Goal: Information Seeking & Learning: Learn about a topic

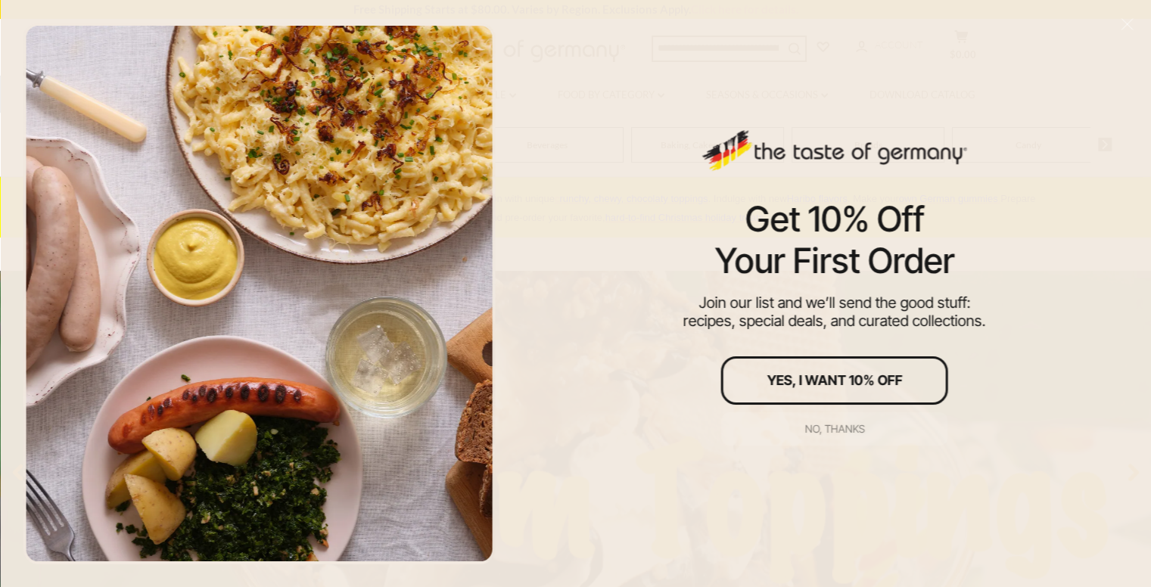
click at [845, 424] on div "No, thanks" at bounding box center [834, 429] width 60 height 11
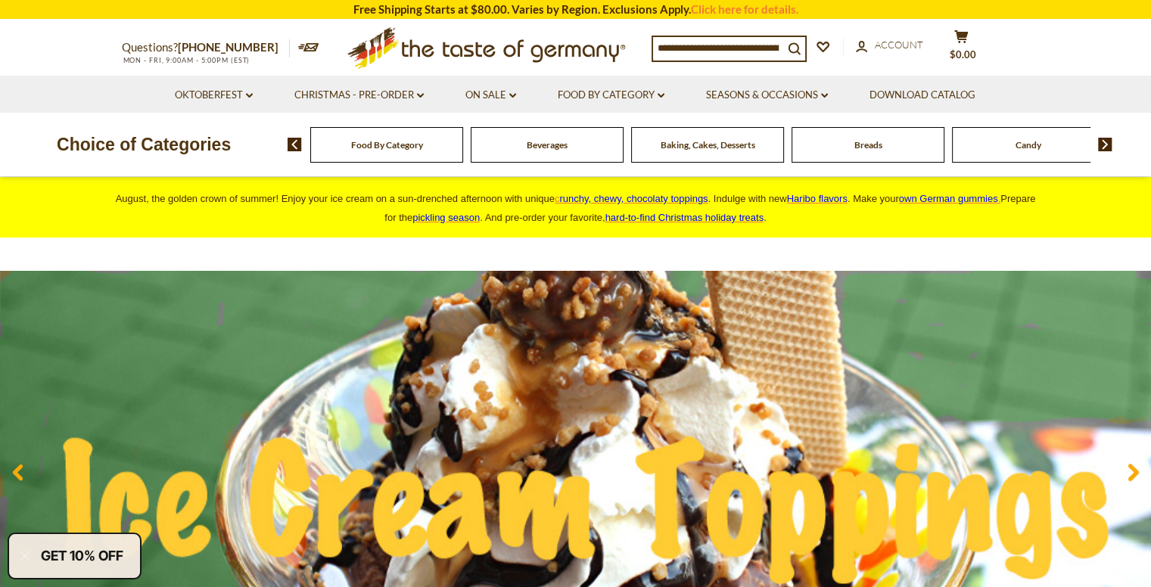
click at [436, 148] on div "Food By Category" at bounding box center [386, 145] width 153 height 36
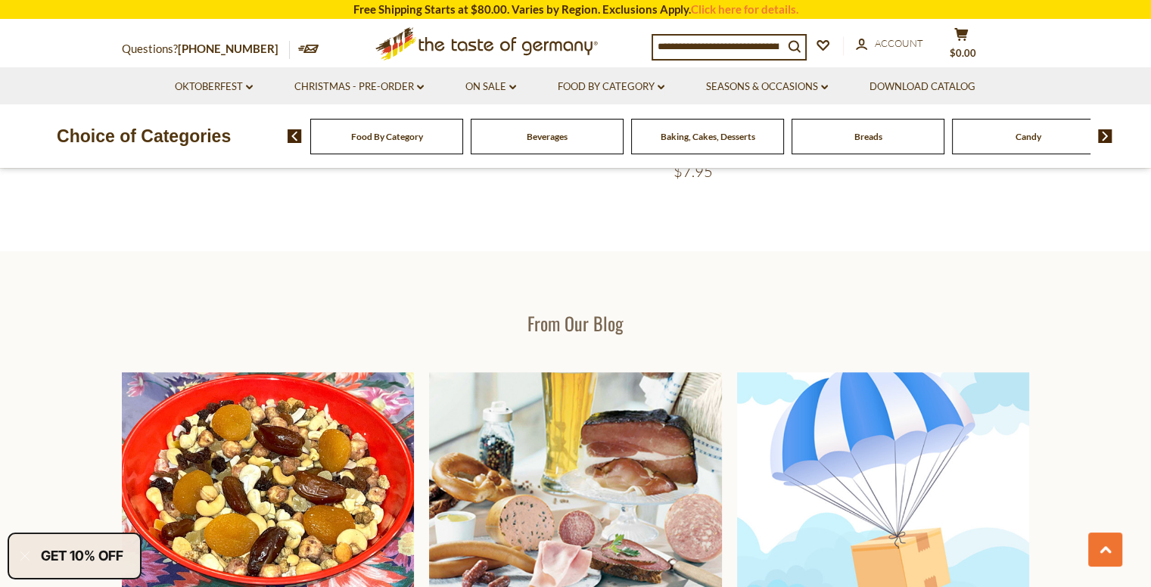
scroll to position [1419, 0]
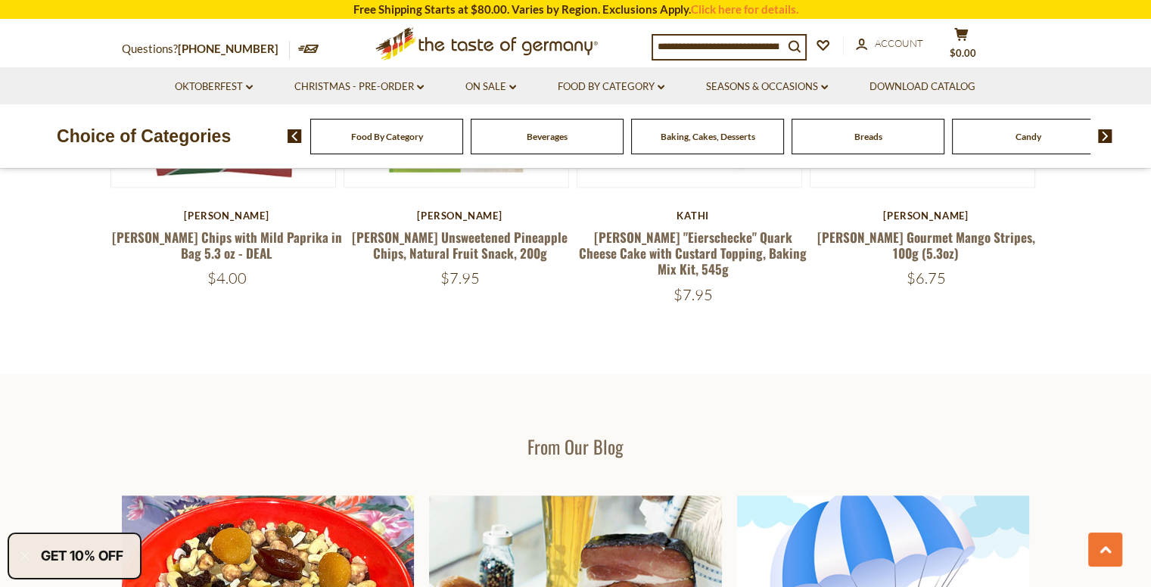
click at [409, 143] on div "Food By Category" at bounding box center [386, 137] width 153 height 36
click at [399, 138] on span "Food By Category" at bounding box center [387, 136] width 72 height 11
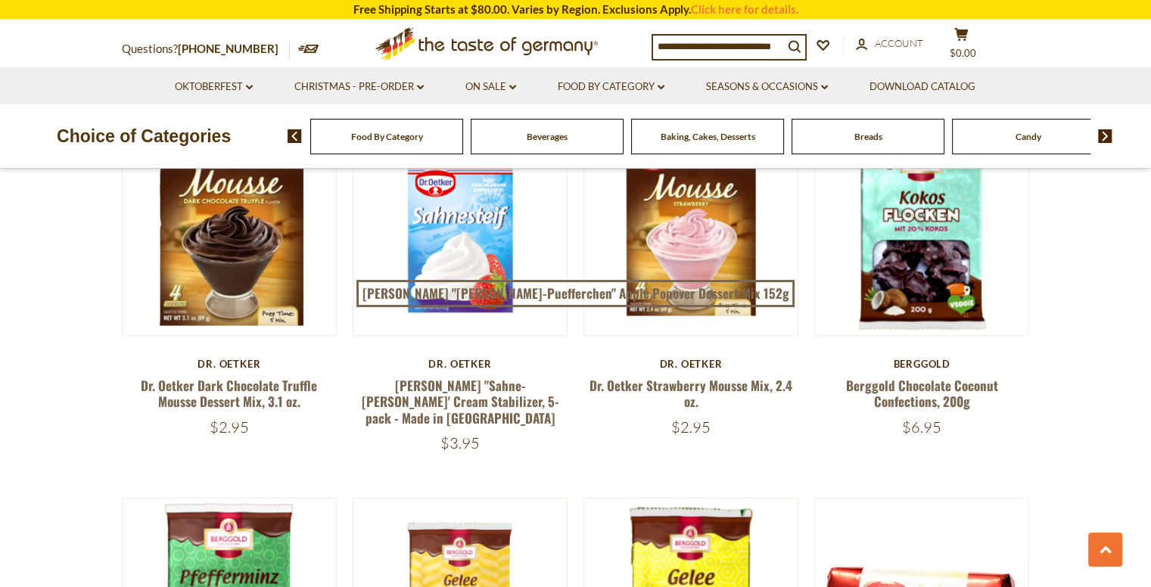
scroll to position [1362, 0]
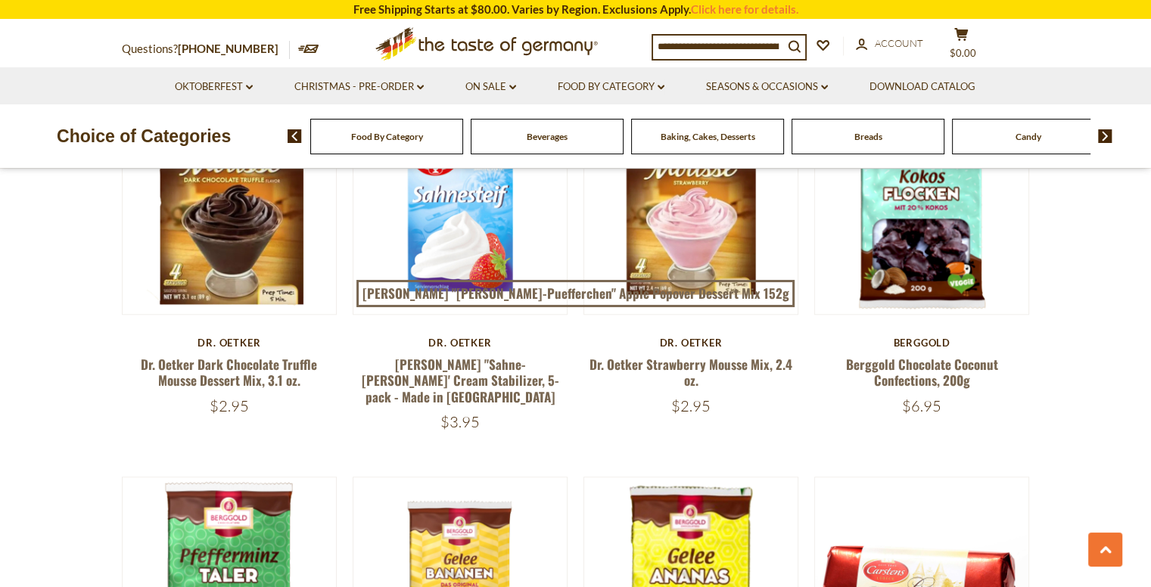
click at [865, 137] on span "Breads" at bounding box center [868, 136] width 28 height 11
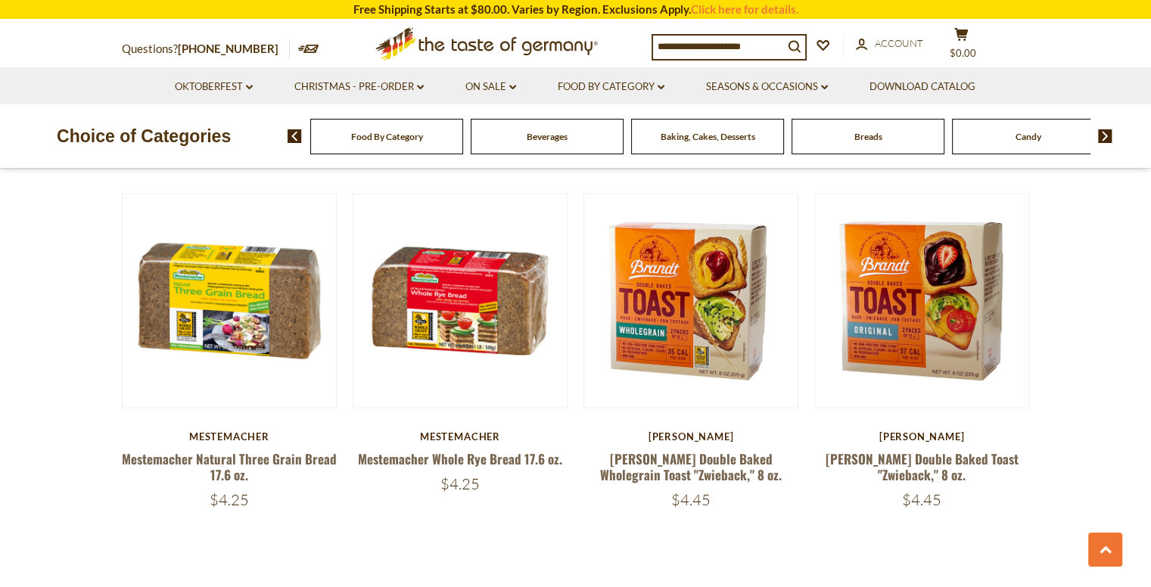
scroll to position [3329, 0]
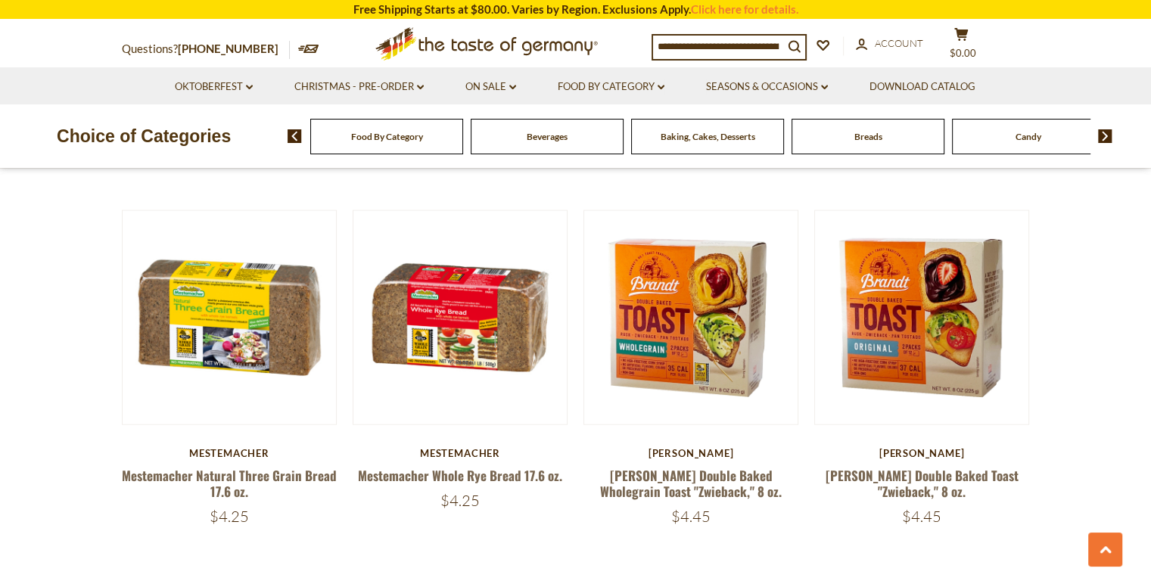
click at [406, 144] on div "Food By Category" at bounding box center [386, 137] width 153 height 36
click at [406, 141] on span "Food By Category" at bounding box center [387, 136] width 72 height 11
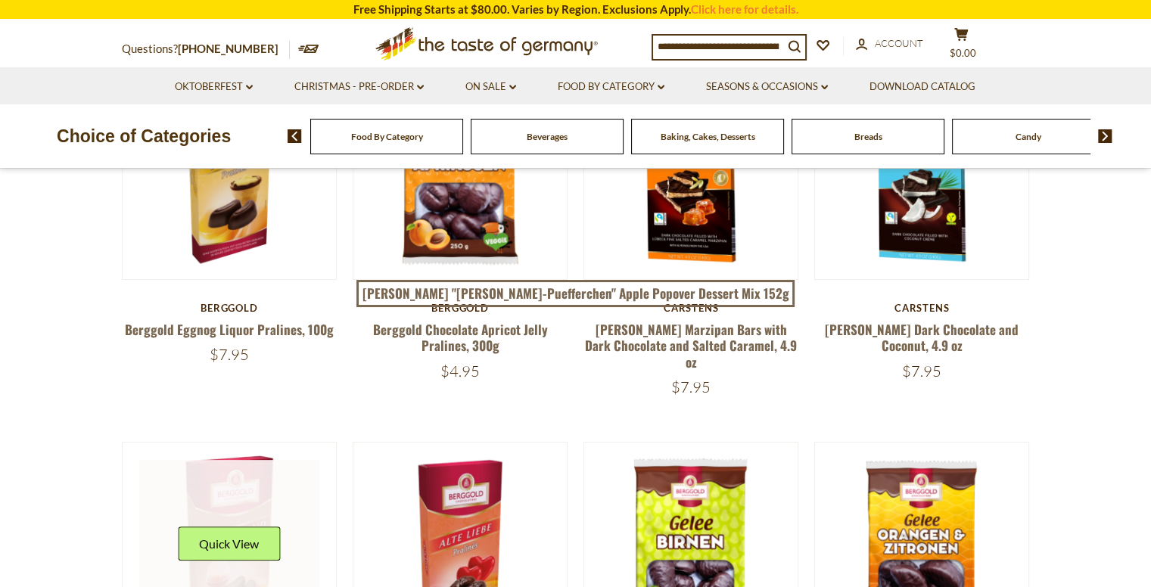
scroll to position [76, 0]
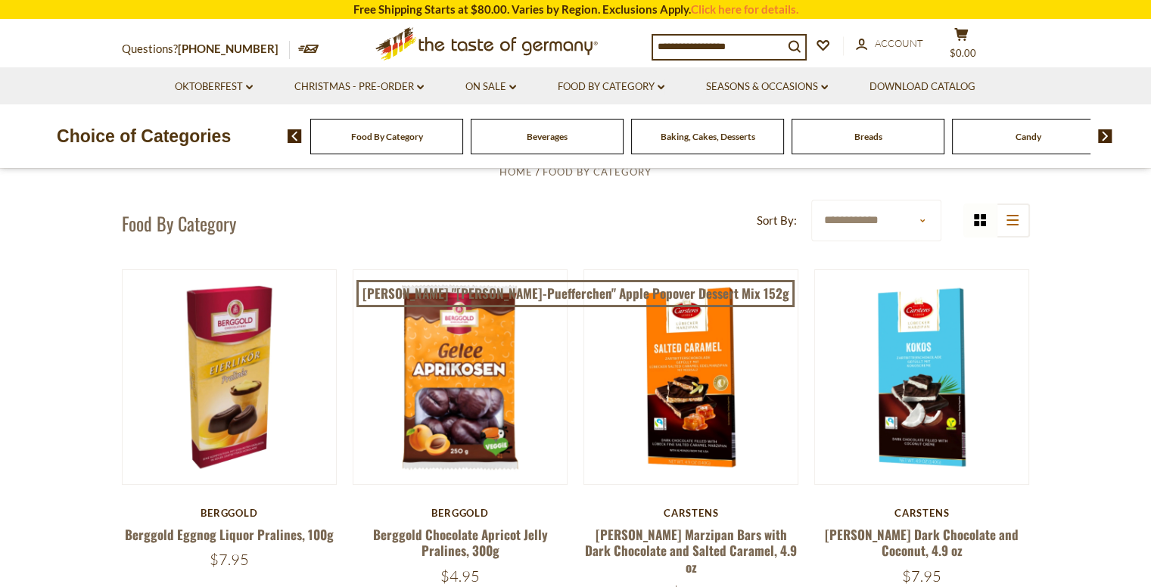
click at [375, 141] on span "Food By Category" at bounding box center [387, 136] width 72 height 11
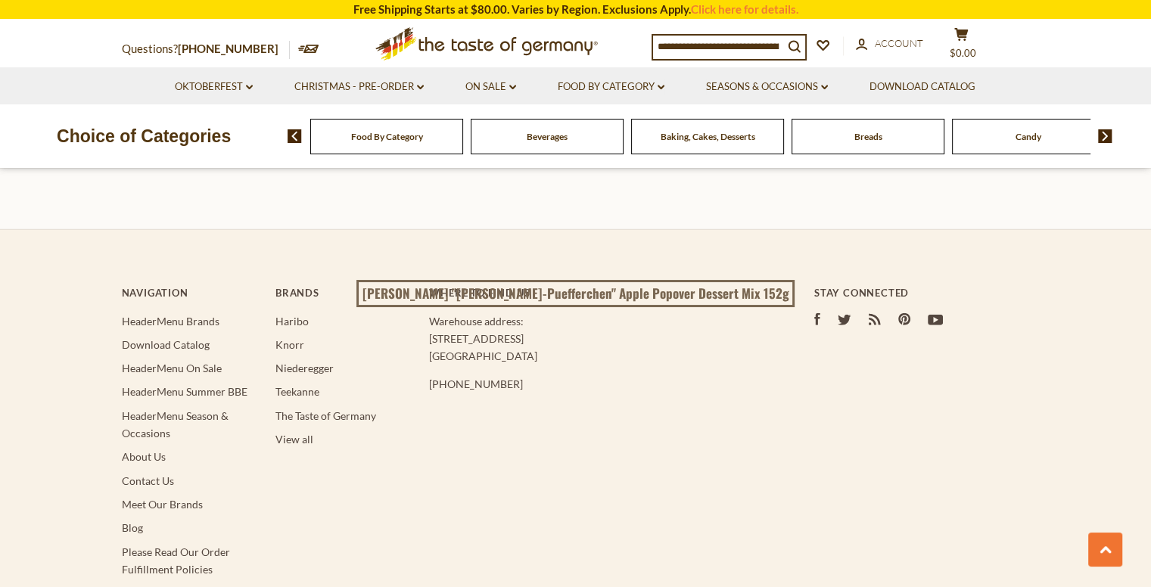
scroll to position [4388, 0]
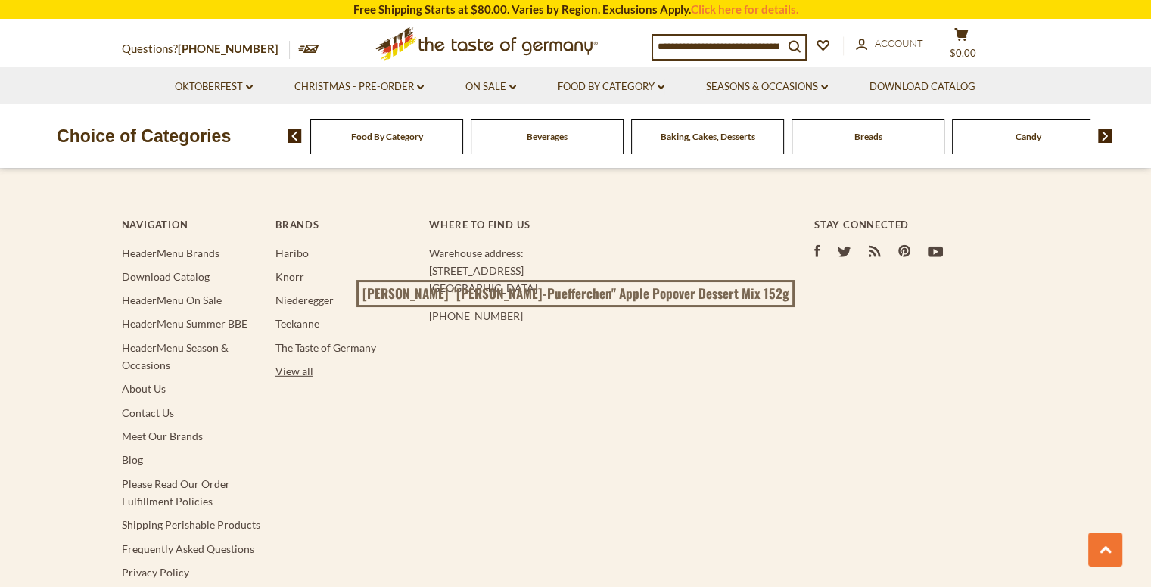
click at [291, 365] on link "View all" at bounding box center [294, 371] width 38 height 13
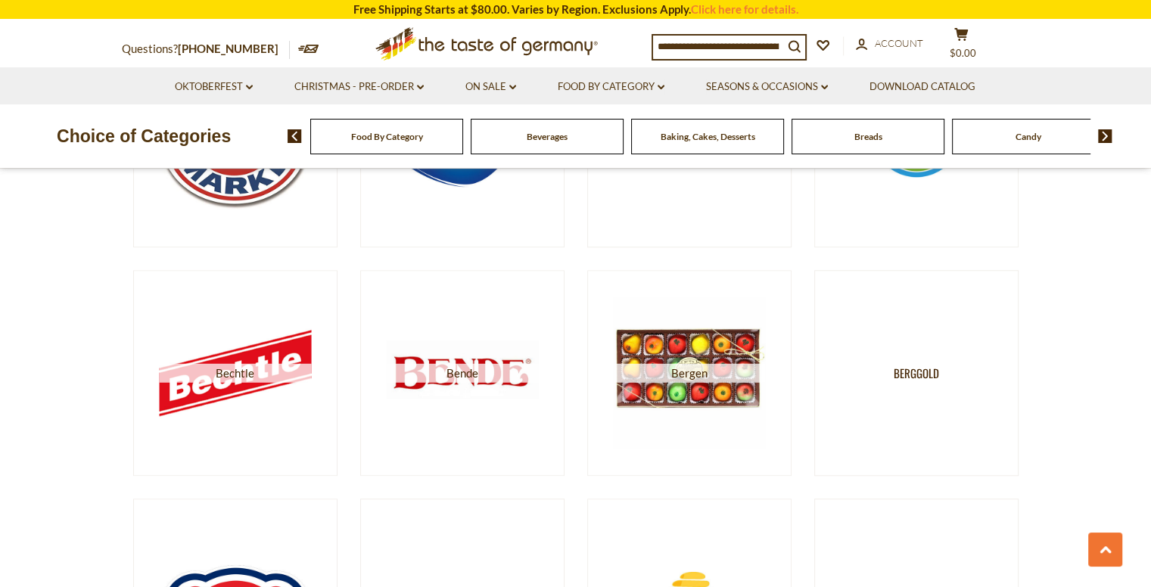
scroll to position [984, 0]
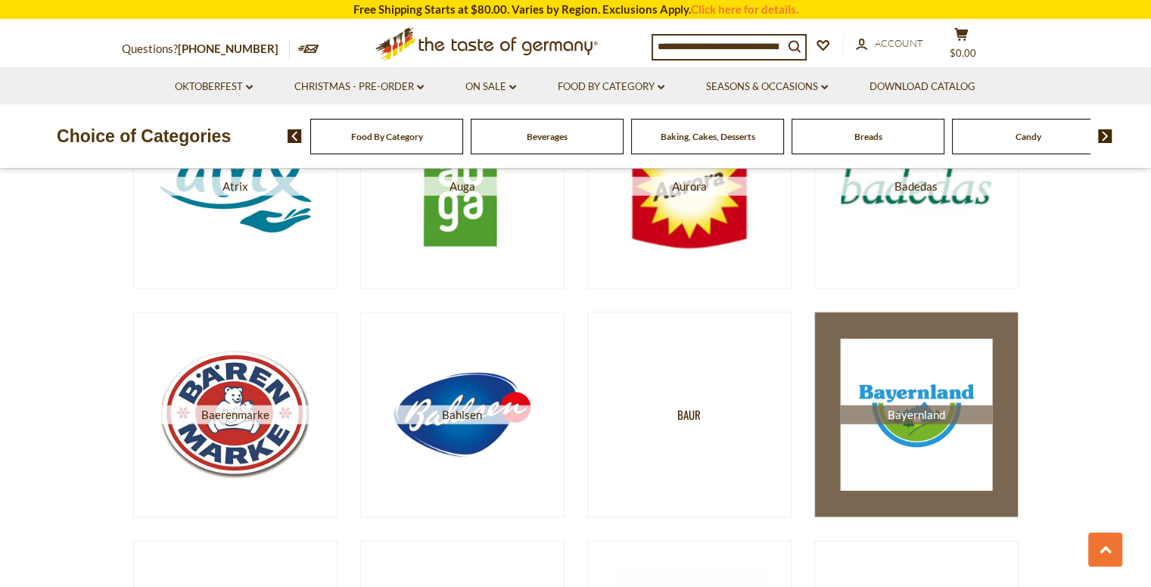
click at [893, 427] on img at bounding box center [916, 415] width 152 height 152
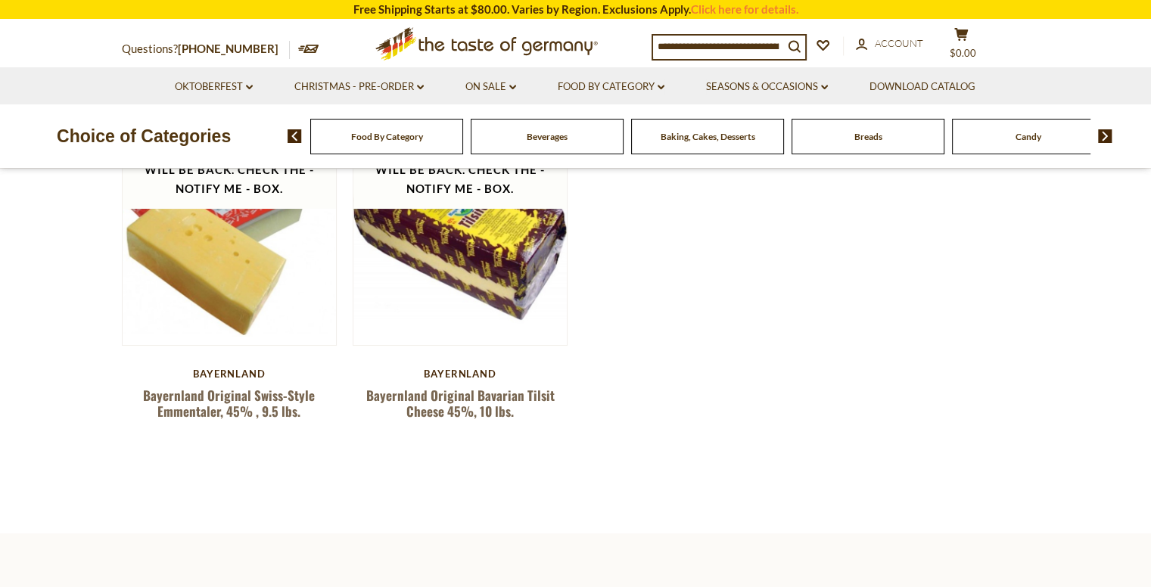
scroll to position [151, 0]
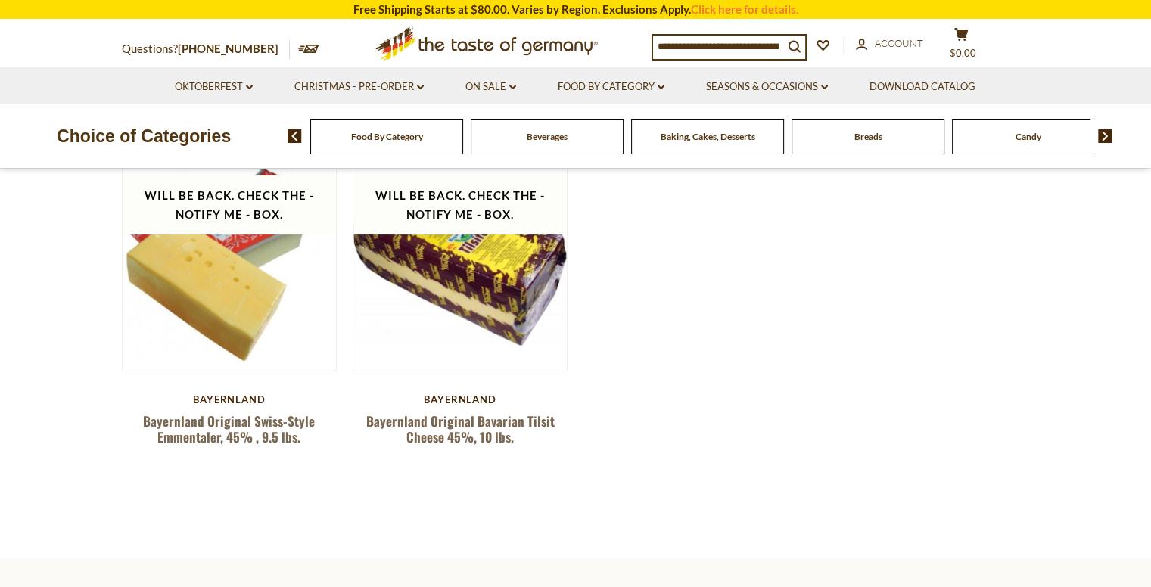
click at [0, 278] on section "**********" at bounding box center [575, 292] width 1151 height 533
click at [654, 83] on link "Food By Category dropdown_arrow" at bounding box center [611, 87] width 107 height 17
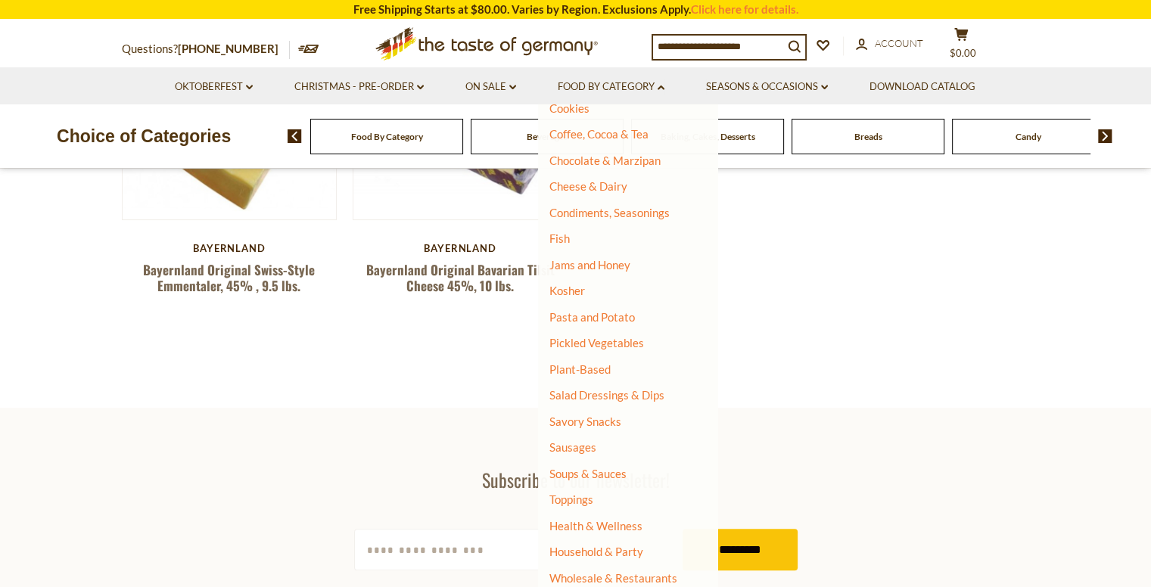
scroll to position [228, 0]
click at [584, 315] on link "Pasta and Potato" at bounding box center [591, 316] width 85 height 14
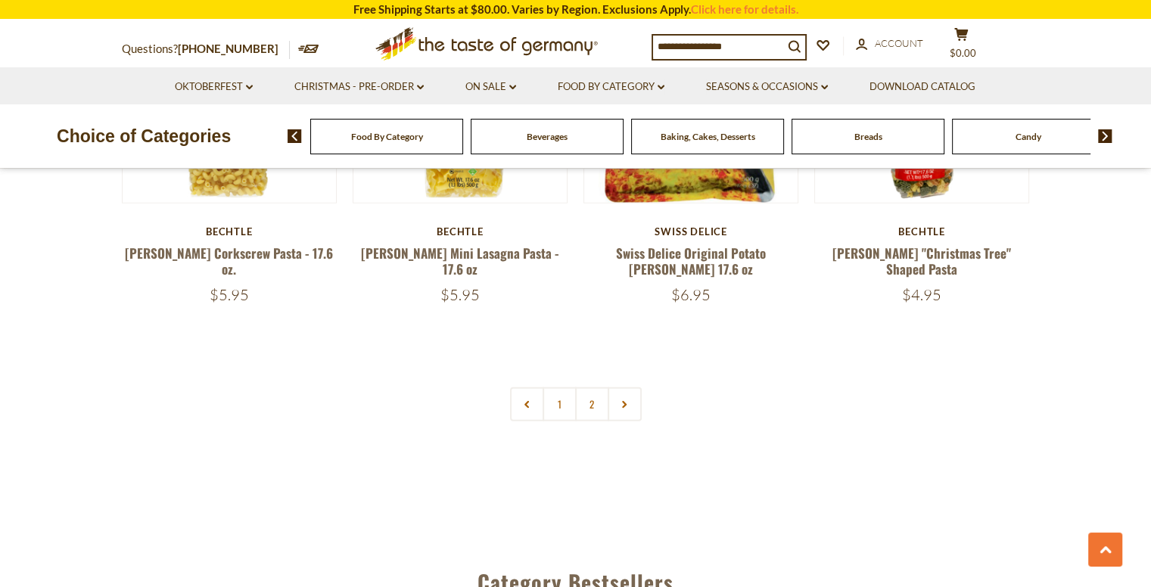
scroll to position [3556, 0]
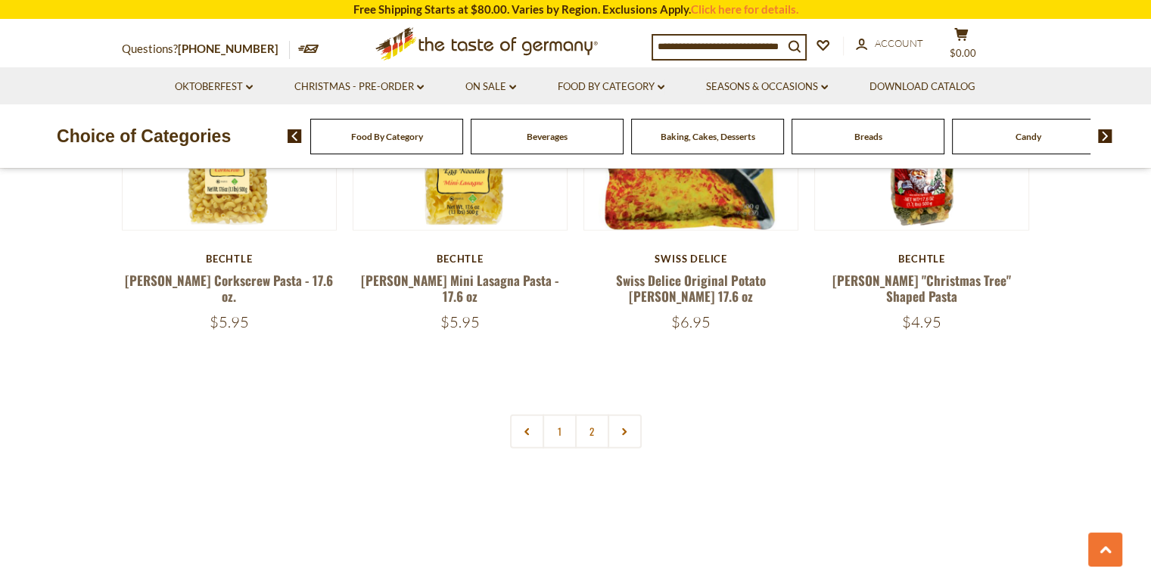
drag, startPoint x: 604, startPoint y: 393, endPoint x: 587, endPoint y: 394, distance: 16.7
click at [593, 415] on link "2" at bounding box center [592, 432] width 34 height 34
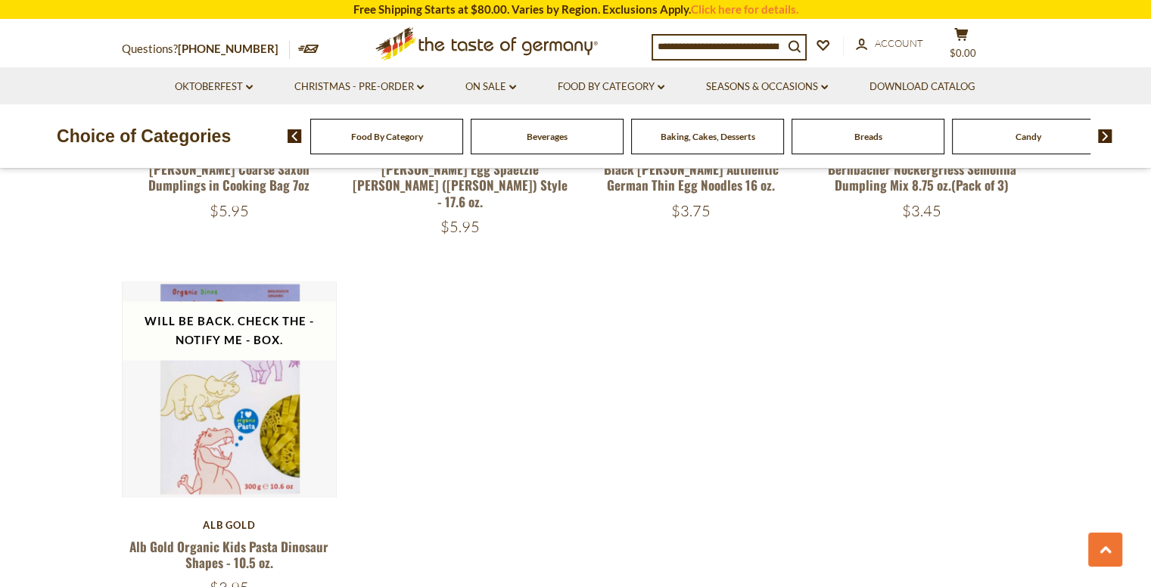
scroll to position [2227, 0]
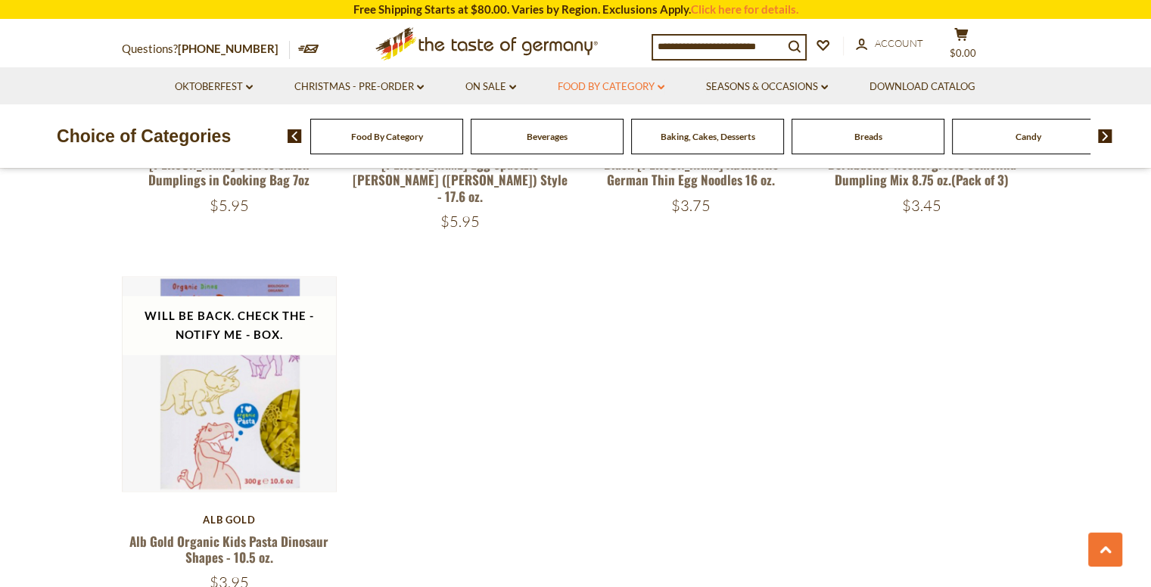
click at [648, 86] on link "Food By Category dropdown_arrow" at bounding box center [611, 87] width 107 height 17
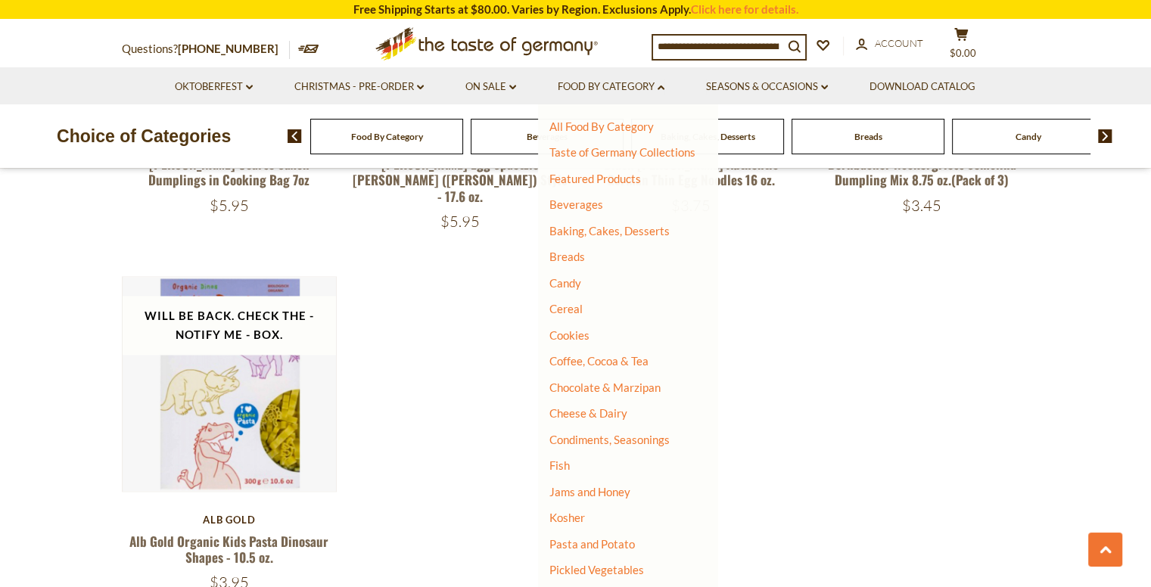
click at [626, 418] on li "Cheese & Dairy" at bounding box center [622, 413] width 146 height 15
click at [583, 407] on link "Cheese & Dairy" at bounding box center [588, 413] width 78 height 14
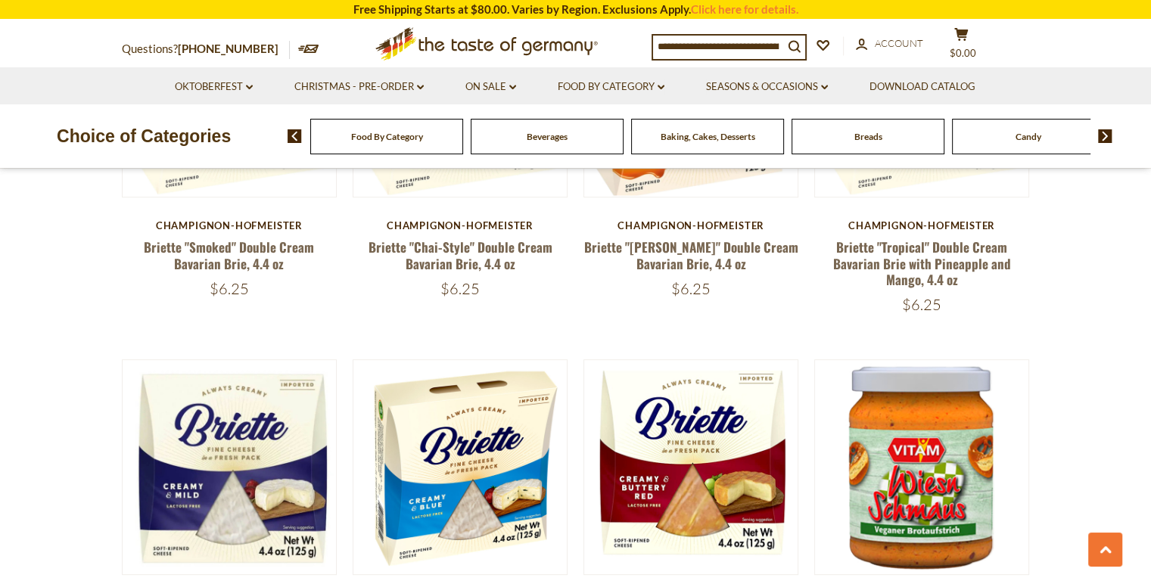
scroll to position [757, 0]
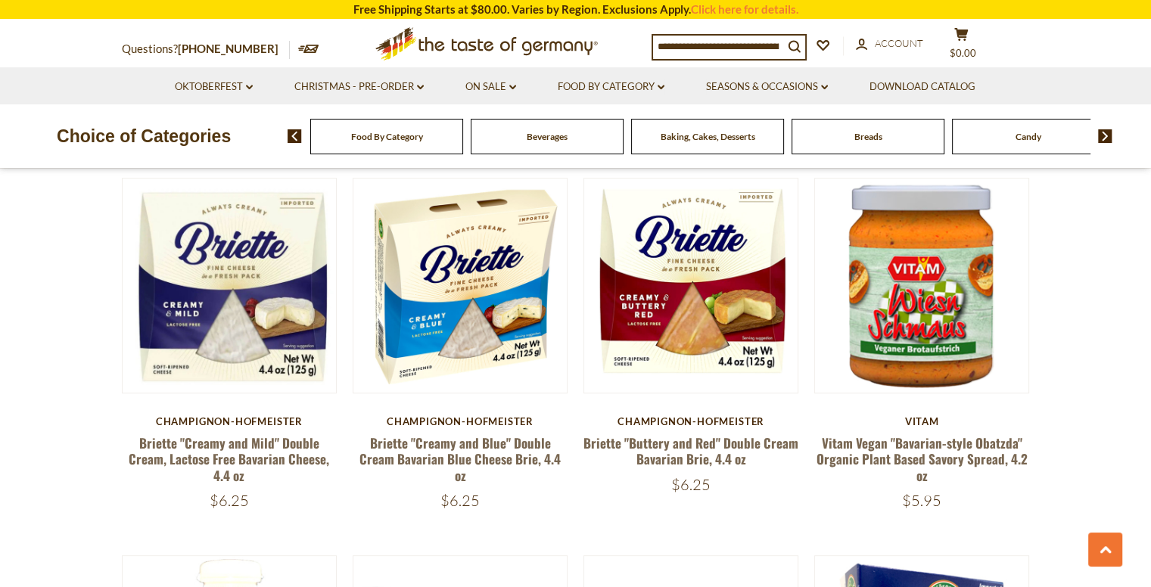
scroll to position [832, 0]
click at [605, 92] on link "Food By Category dropdown_arrow" at bounding box center [611, 87] width 107 height 17
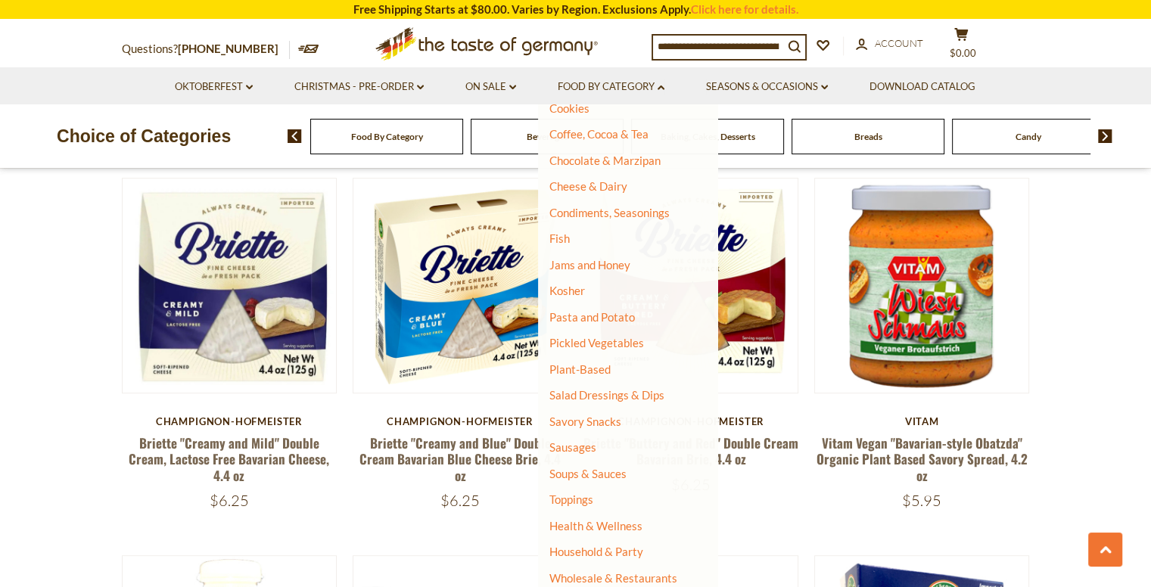
scroll to position [228, 0]
click at [564, 444] on link "Sausages" at bounding box center [572, 446] width 47 height 14
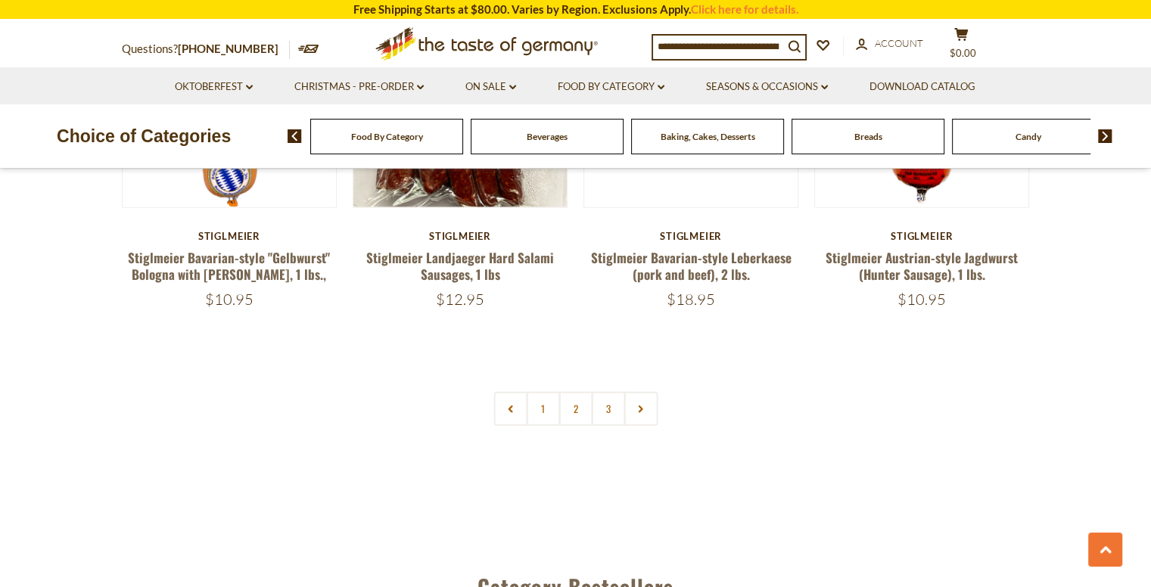
scroll to position [3631, 0]
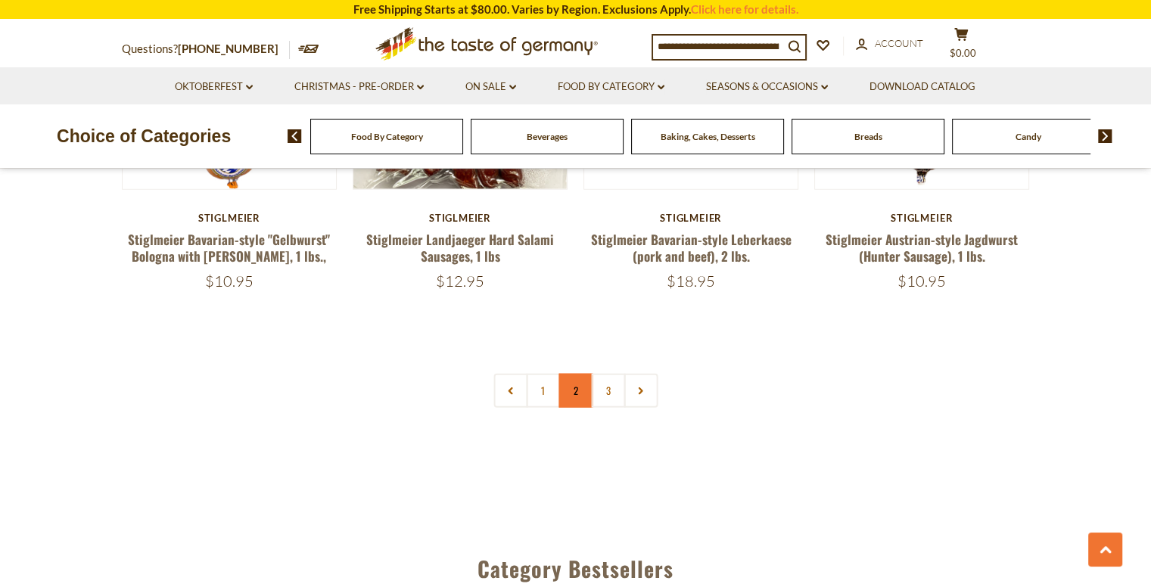
click at [586, 374] on link "2" at bounding box center [575, 391] width 34 height 34
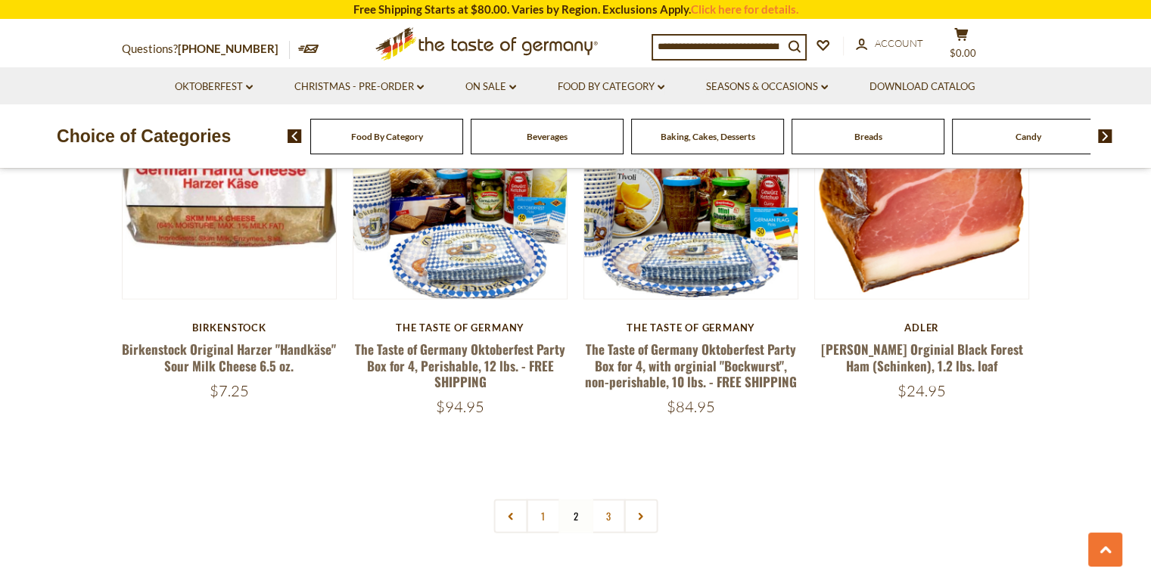
scroll to position [3665, 0]
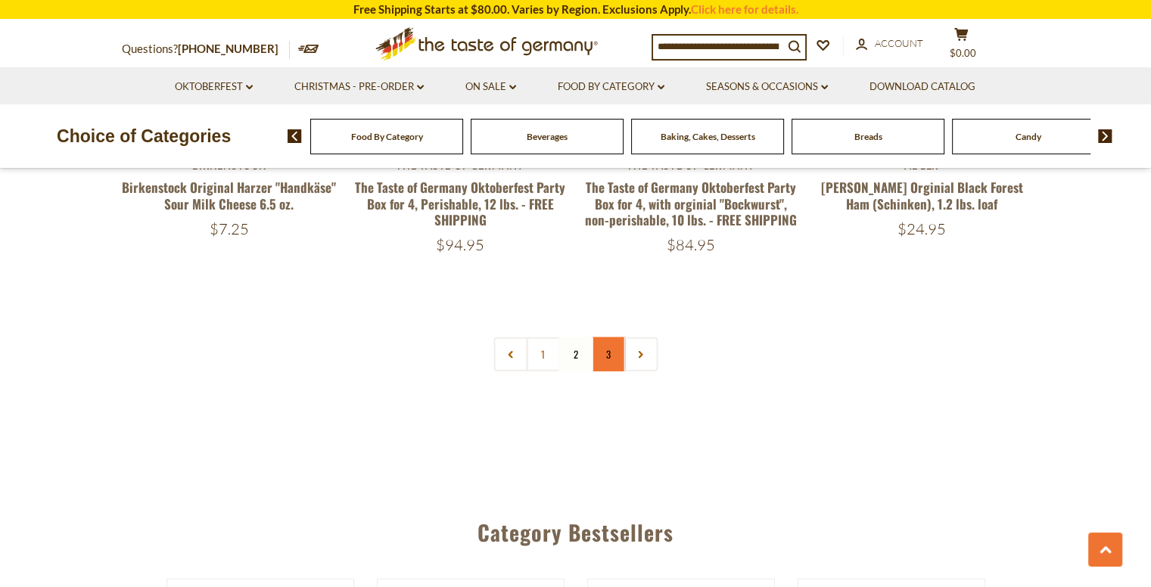
click at [608, 337] on link "3" at bounding box center [608, 354] width 34 height 34
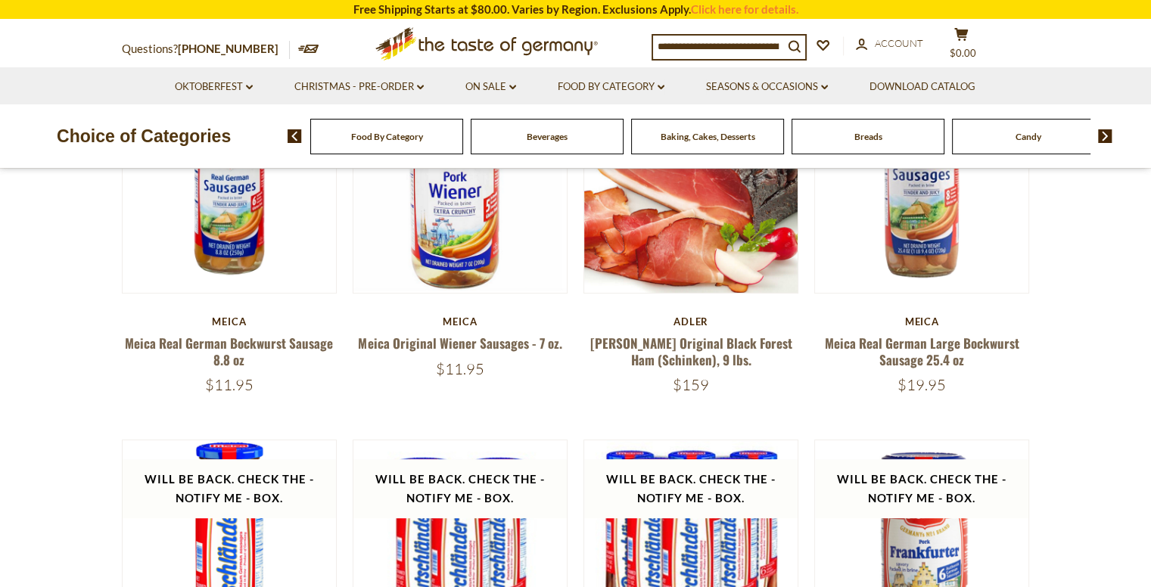
scroll to position [563, 0]
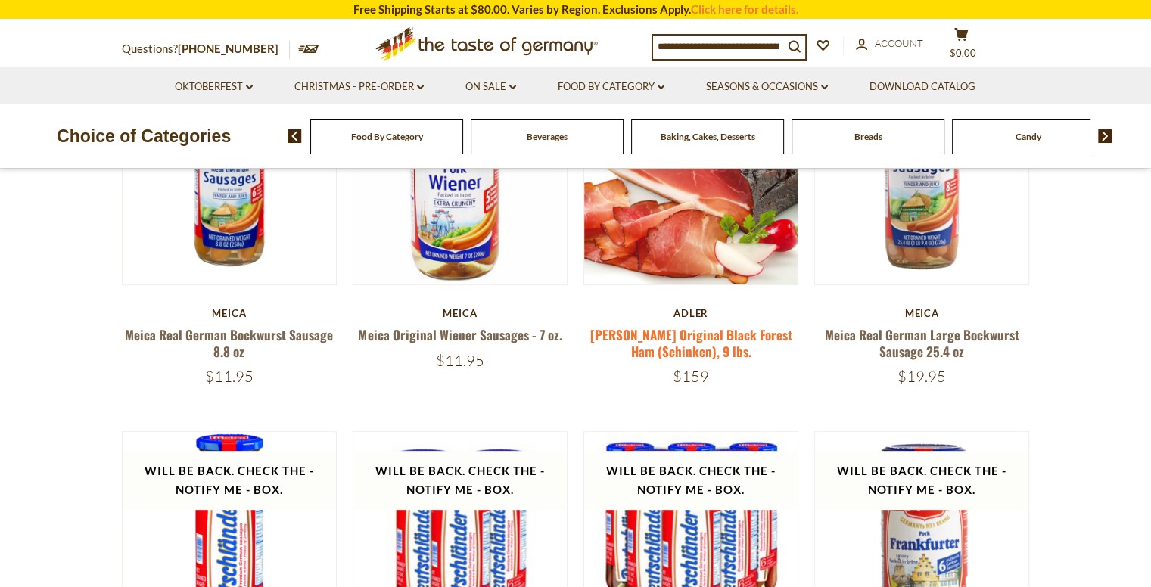
click at [693, 342] on link "Adler Original Black Forest Ham (Schinken), 9 lbs." at bounding box center [691, 342] width 202 height 35
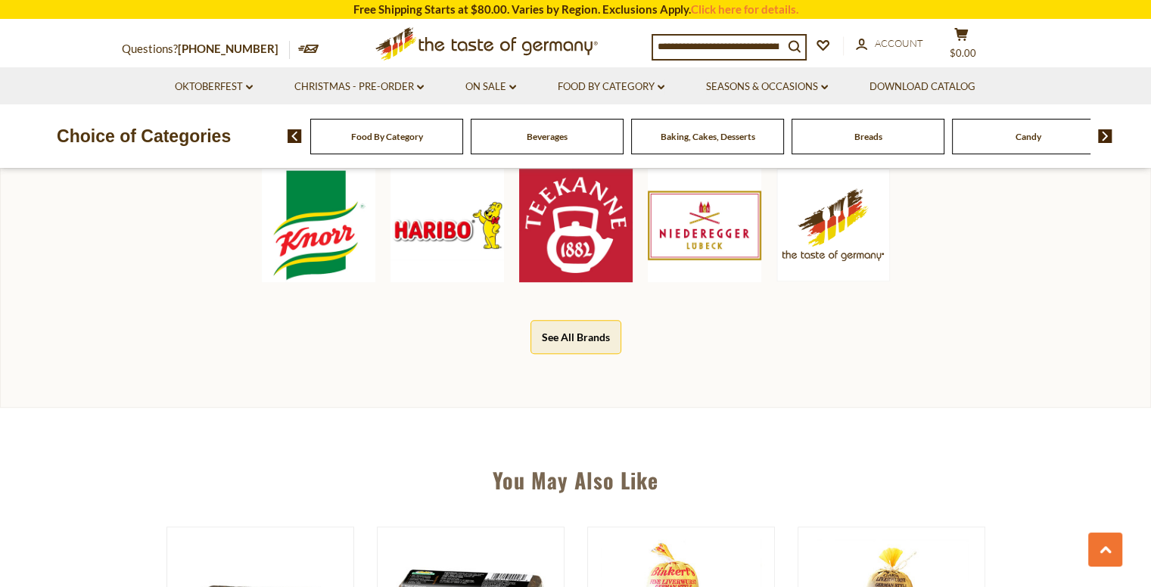
scroll to position [681, 0]
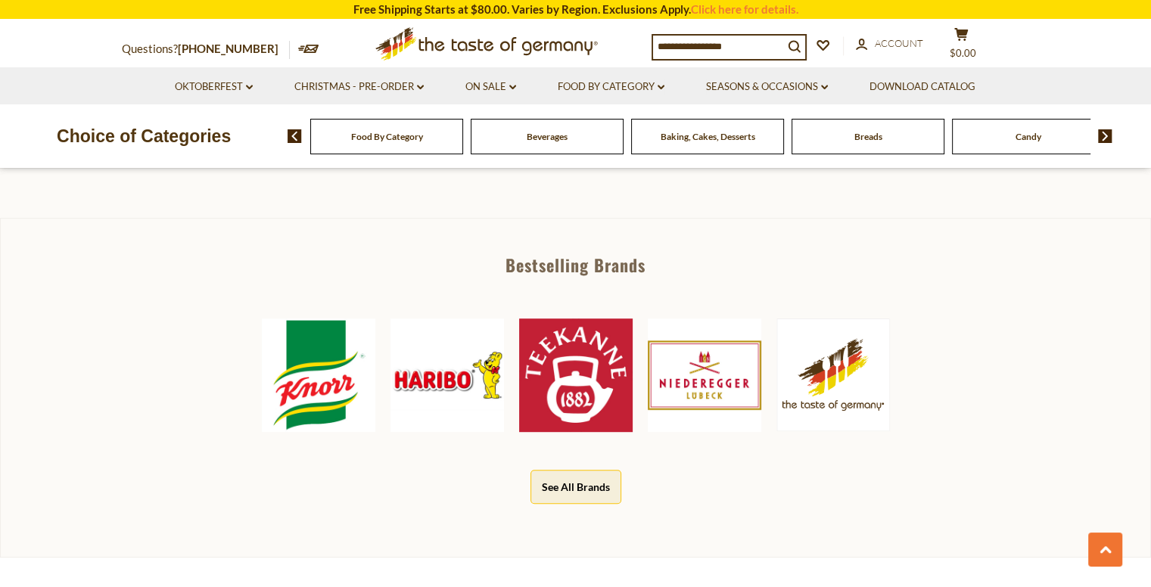
click at [832, 370] on img at bounding box center [832, 375] width 113 height 113
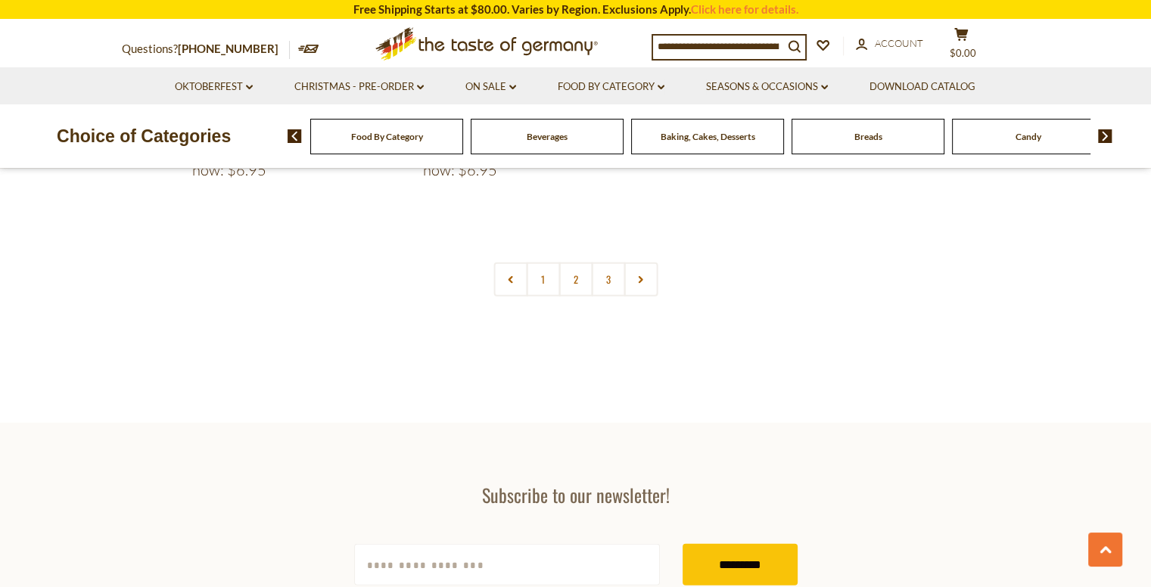
scroll to position [3480, 0]
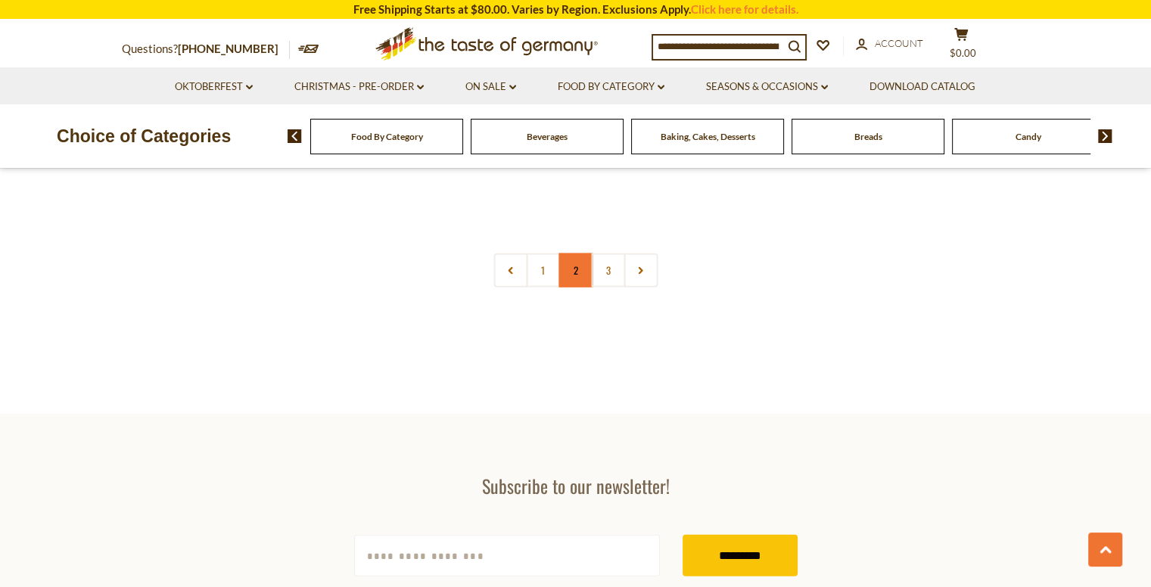
click at [578, 269] on link "2" at bounding box center [575, 270] width 34 height 34
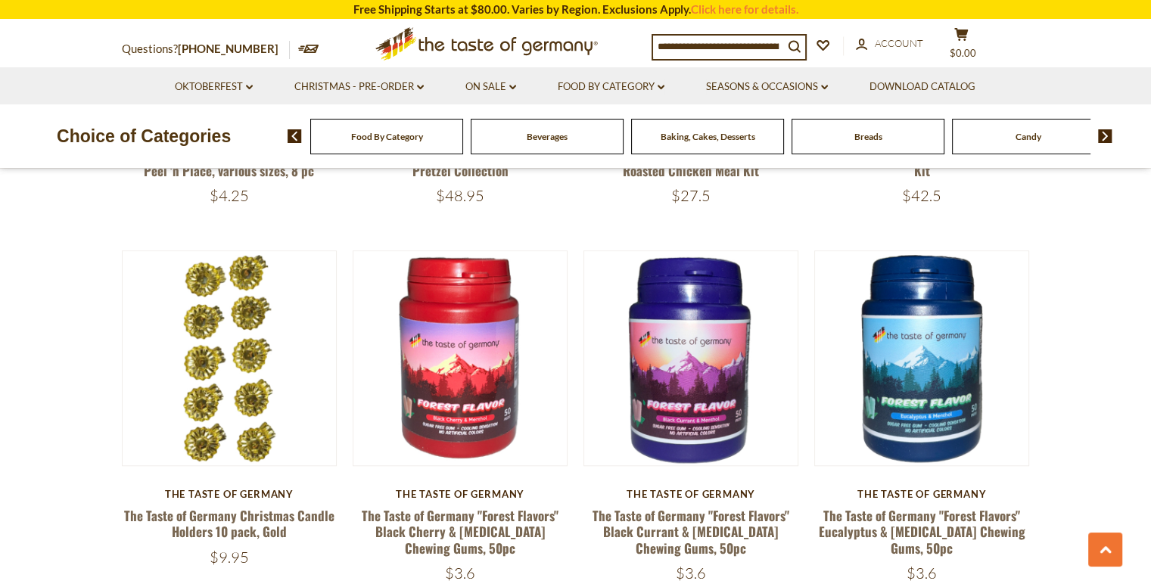
scroll to position [1070, 0]
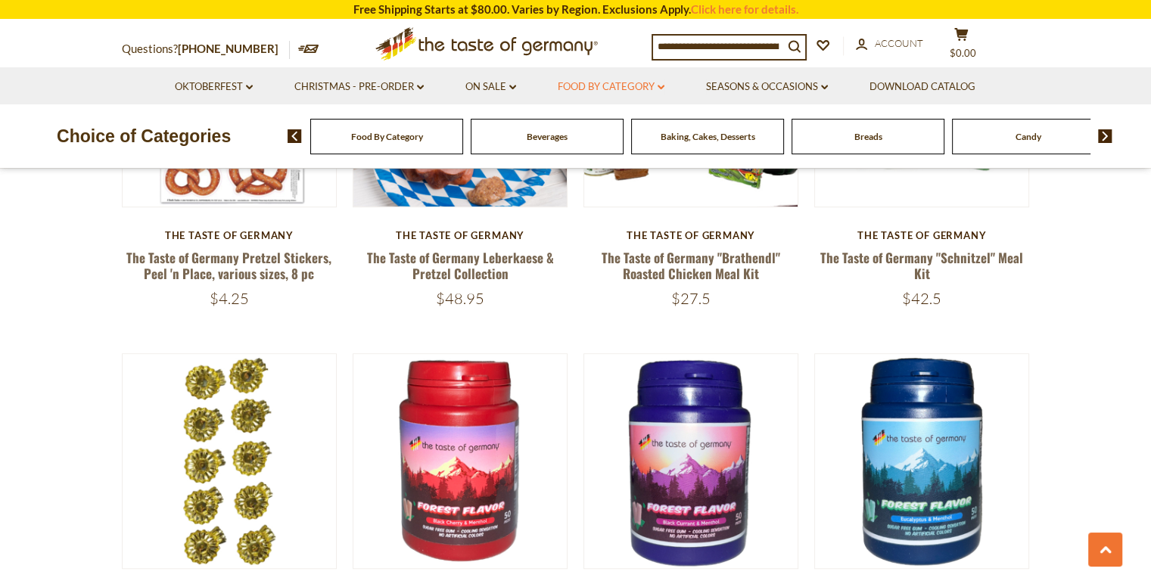
click at [607, 89] on link "Food By Category dropdown_arrow" at bounding box center [611, 87] width 107 height 17
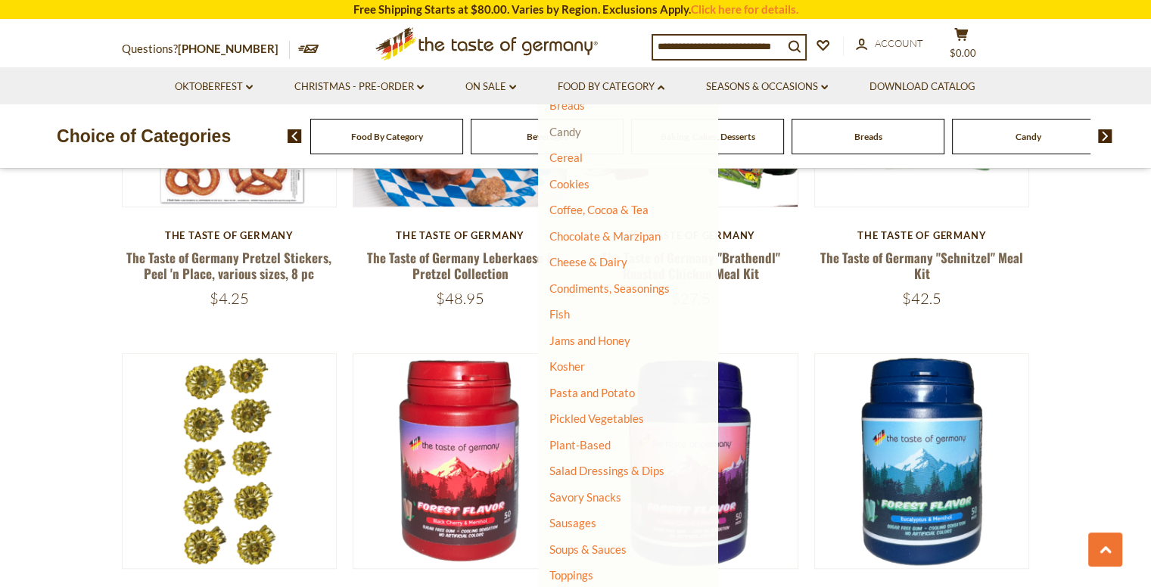
scroll to position [228, 0]
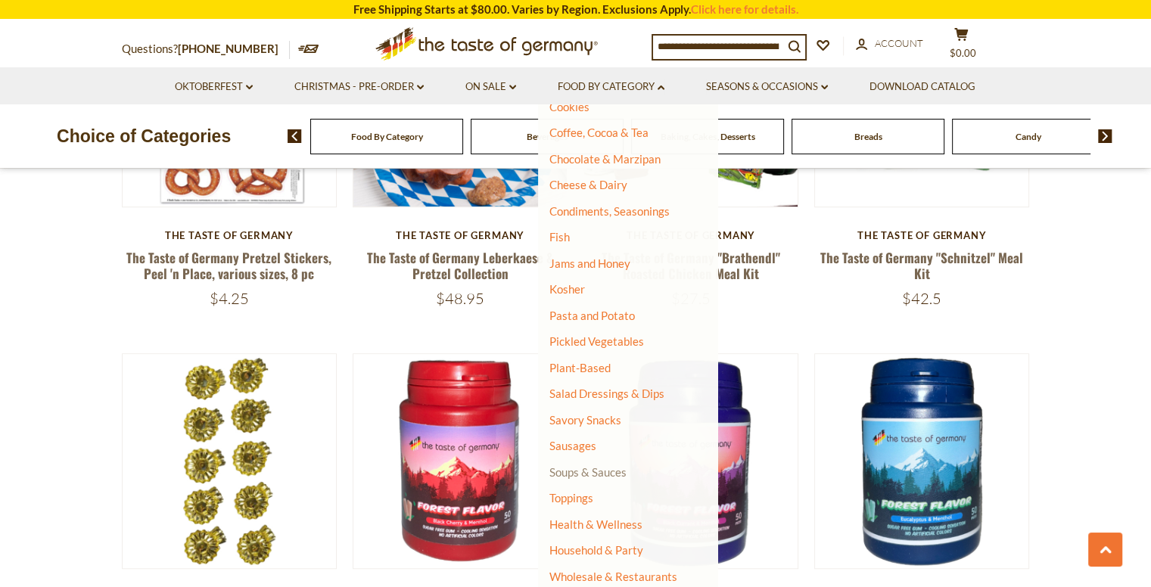
click at [606, 474] on link "Soups & Sauces" at bounding box center [587, 472] width 77 height 14
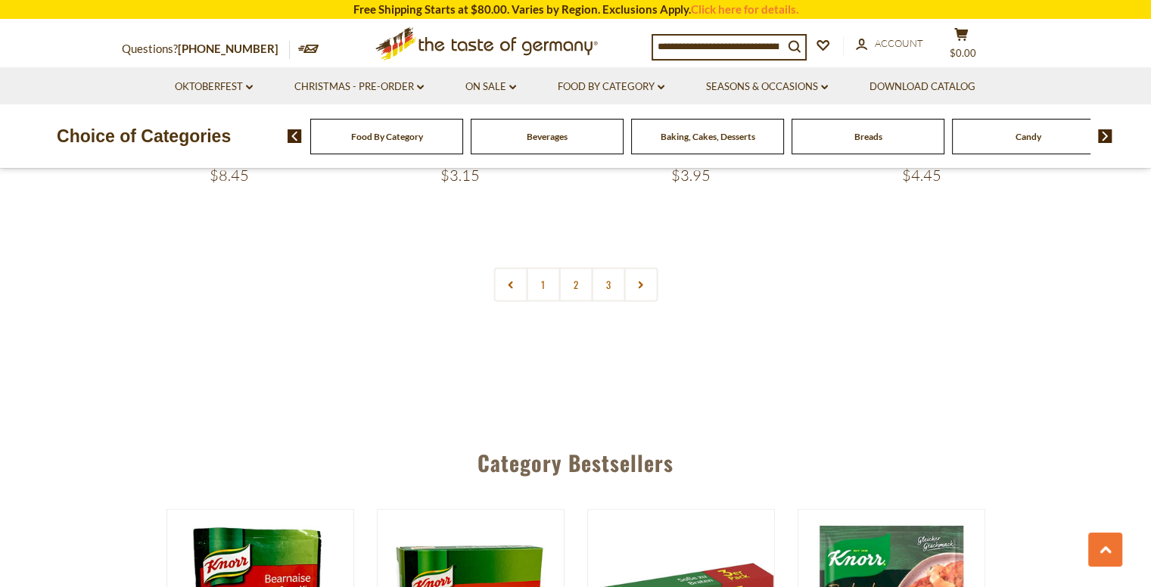
scroll to position [3480, 0]
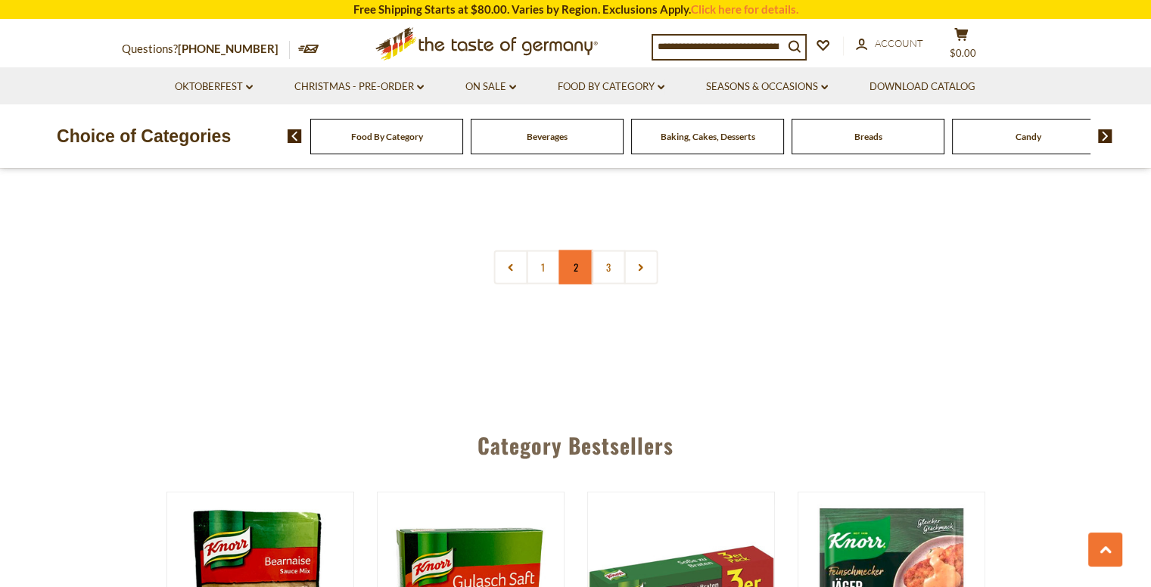
click at [566, 250] on link "2" at bounding box center [575, 267] width 34 height 34
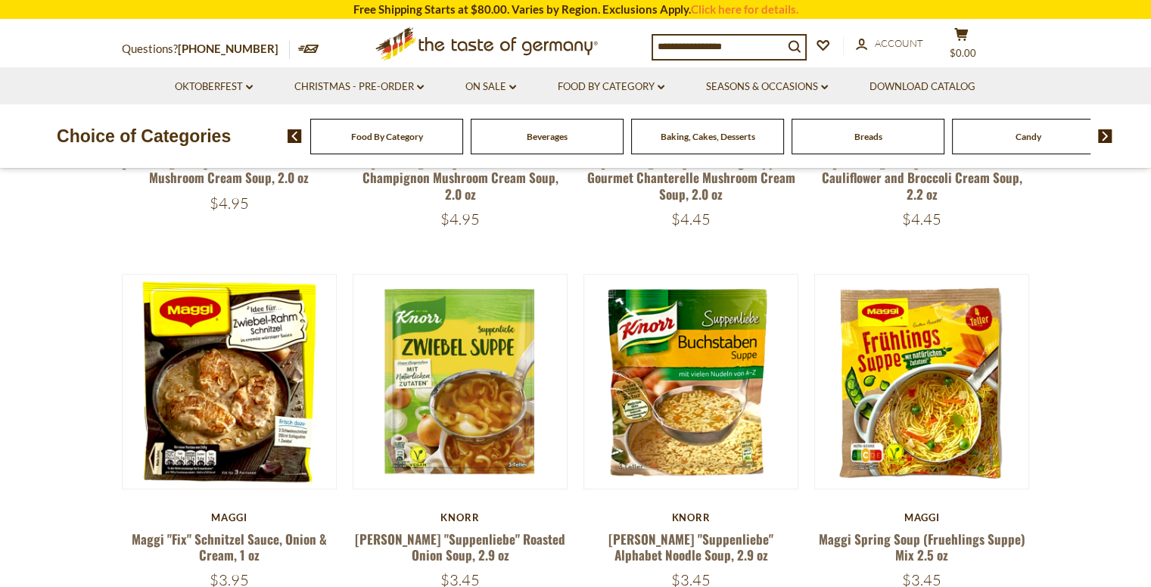
scroll to position [502, 0]
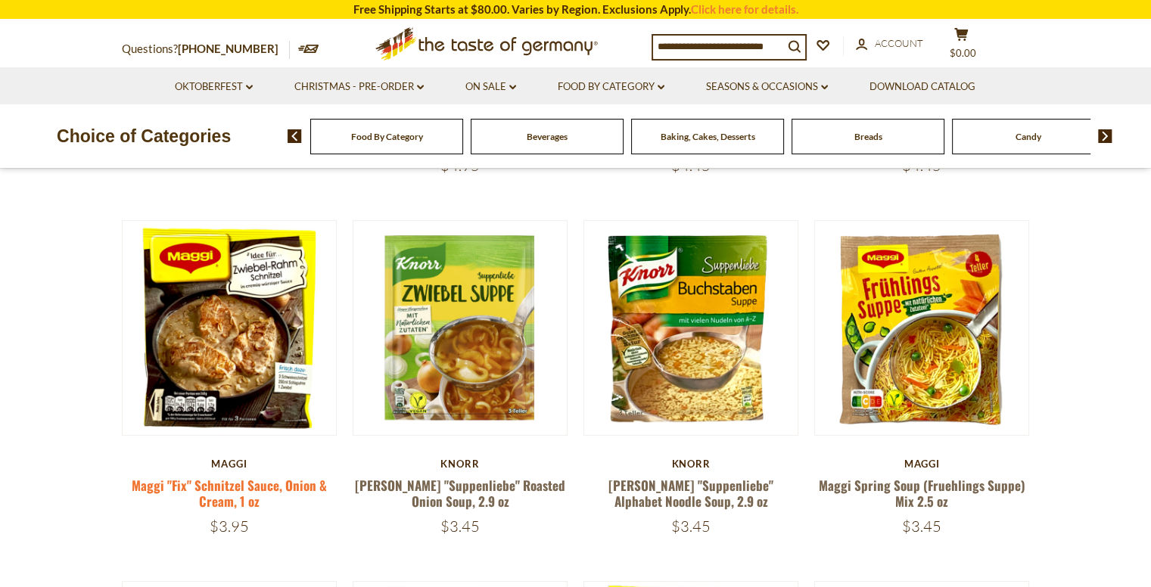
click at [269, 485] on link "Maggi "Fix" Schnitzel Sauce, Onion & Cream, 1 oz" at bounding box center [229, 493] width 195 height 35
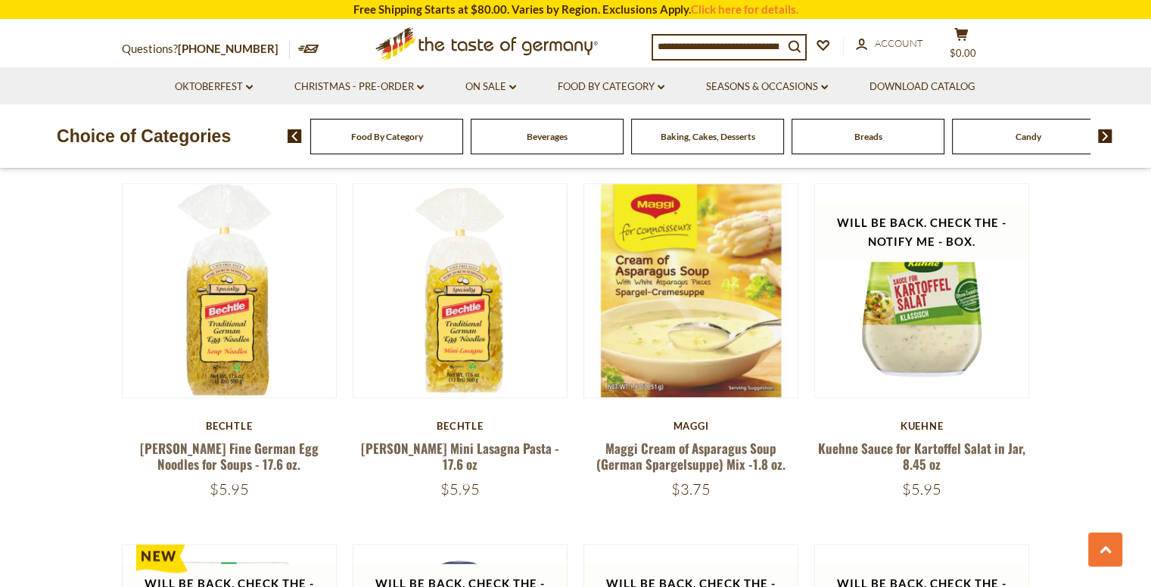
scroll to position [1940, 0]
